Goal: Information Seeking & Learning: Learn about a topic

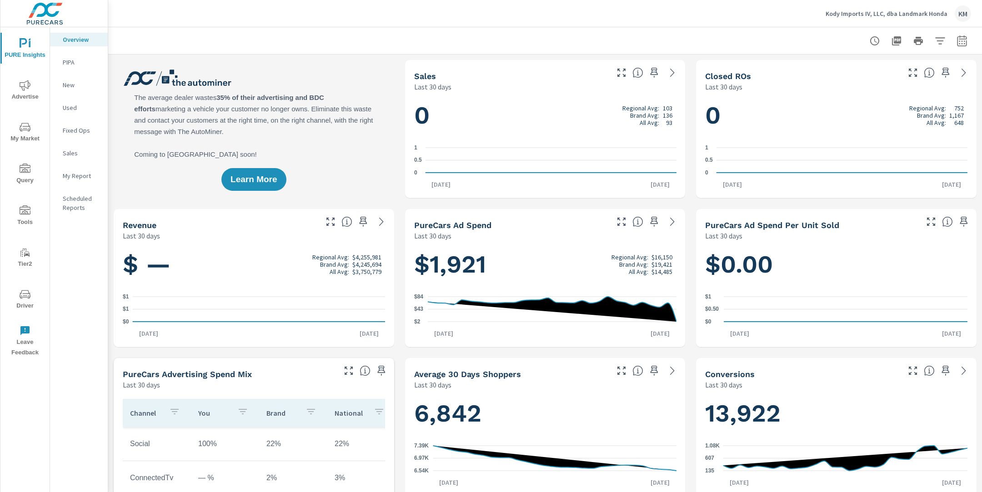
click at [15, 134] on span "My Market" at bounding box center [25, 133] width 44 height 22
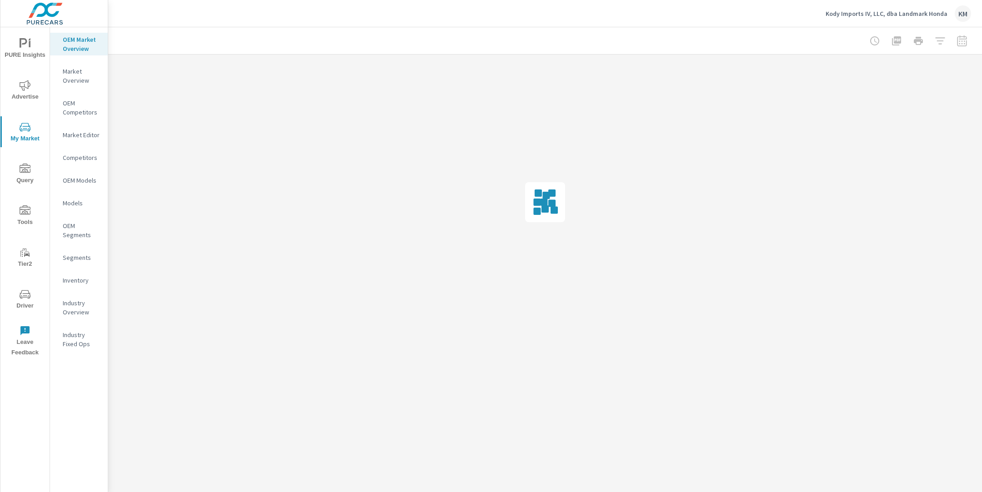
click at [434, 324] on div at bounding box center [545, 202] width 874 height 295
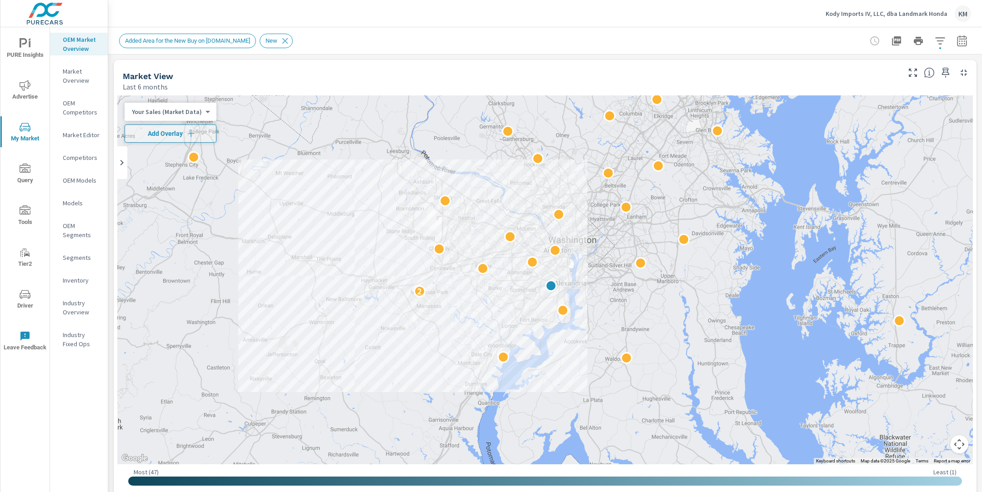
click at [940, 45] on icon "button" at bounding box center [939, 40] width 11 height 11
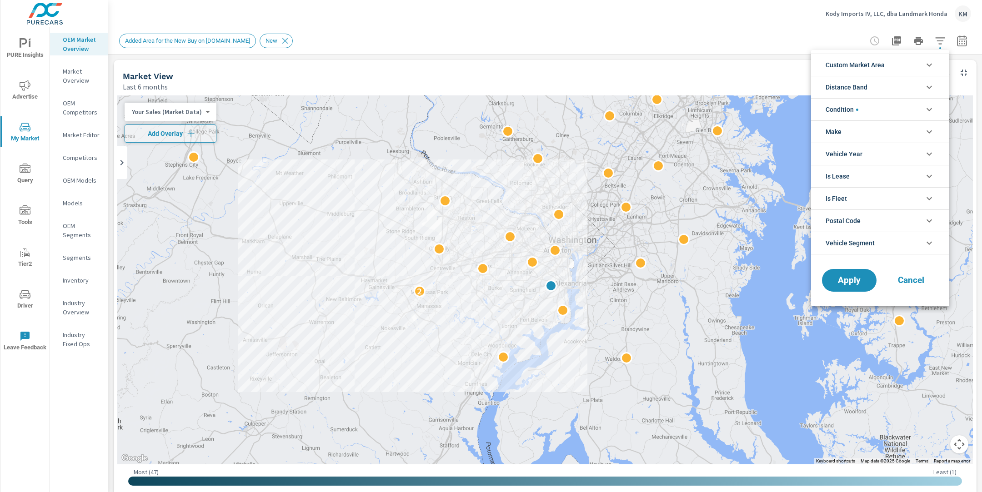
click at [871, 63] on span "Custom Market Area" at bounding box center [854, 65] width 59 height 22
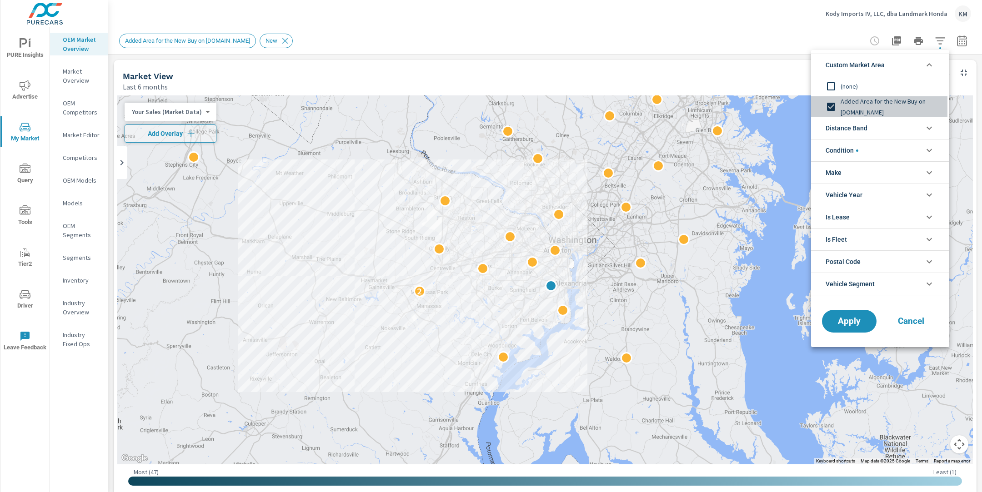
click at [862, 106] on span "Added Area for the New Buy on [DOMAIN_NAME]" at bounding box center [890, 107] width 100 height 22
click at [861, 123] on span "Distance Band" at bounding box center [846, 128] width 42 height 22
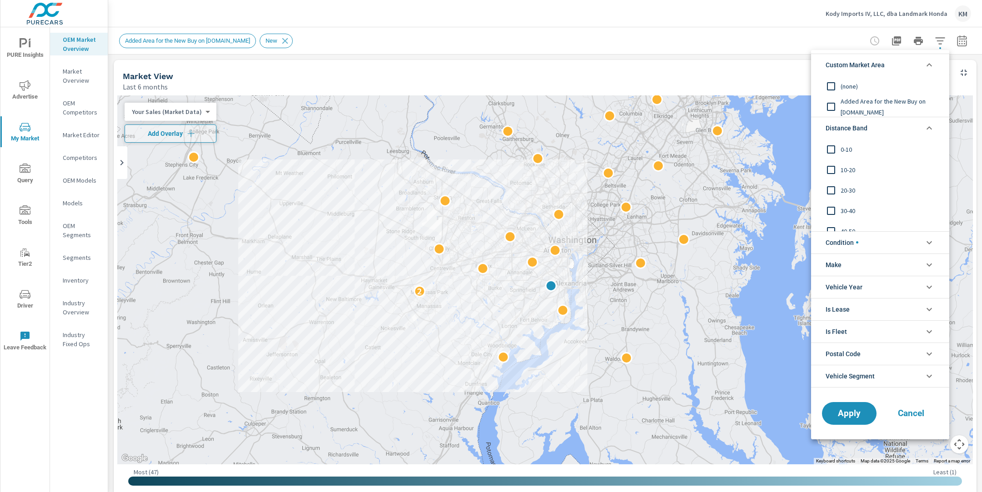
click at [847, 149] on span "0-10" at bounding box center [890, 149] width 100 height 11
click at [846, 170] on span "10-20" at bounding box center [890, 170] width 100 height 11
click at [846, 190] on span "20-30" at bounding box center [890, 190] width 100 height 11
click at [848, 413] on span "Apply" at bounding box center [848, 413] width 37 height 9
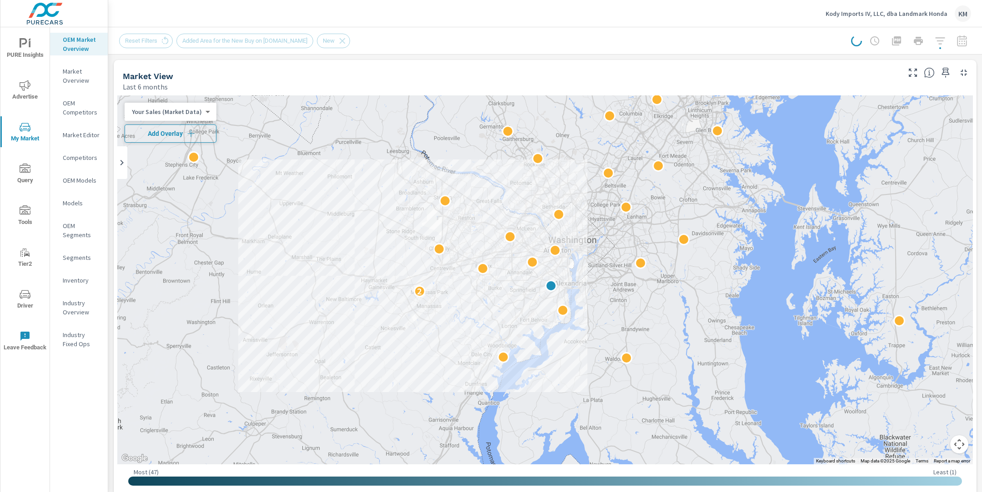
click at [174, 133] on span "Add Overlay" at bounding box center [171, 133] width 84 height 9
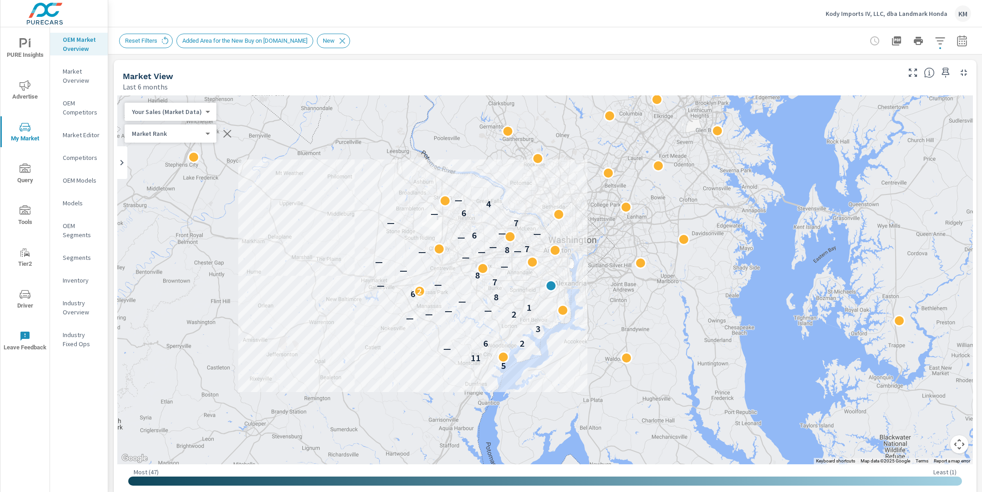
click at [608, 26] on div "Kody Imports IV, LLC, dba Landmark Honda KM" at bounding box center [545, 13] width 852 height 27
